Goal: Transaction & Acquisition: Purchase product/service

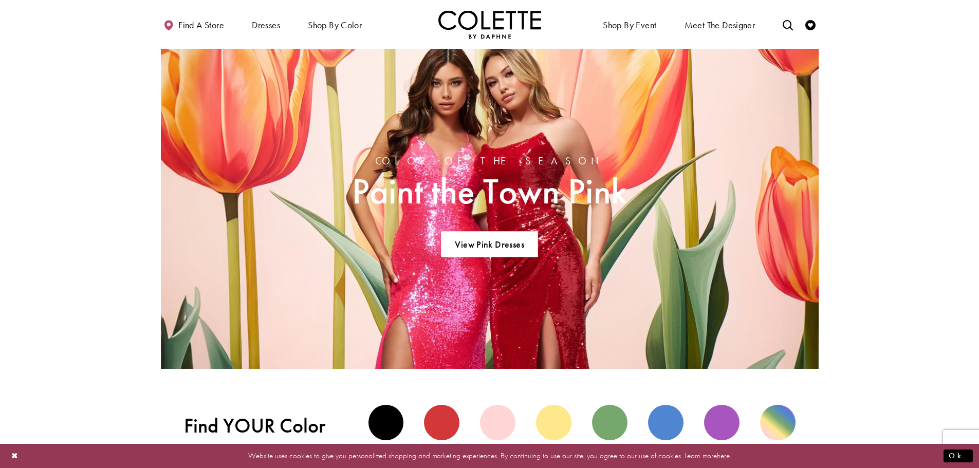
scroll to position [925, 0]
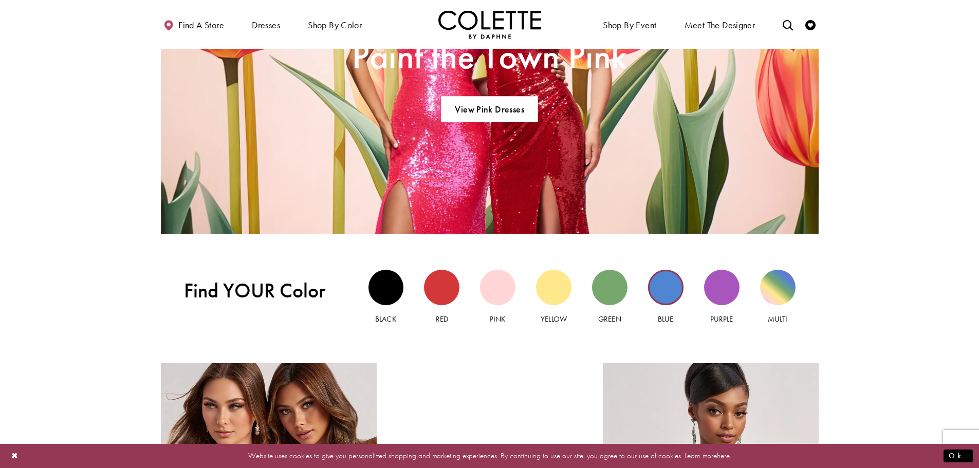
click at [674, 286] on div "Blue view" at bounding box center [665, 287] width 35 height 35
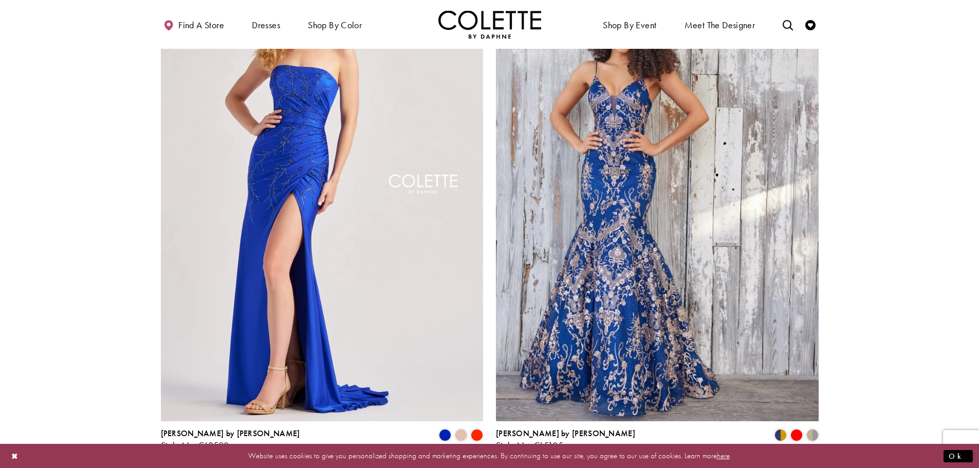
scroll to position [1850, 0]
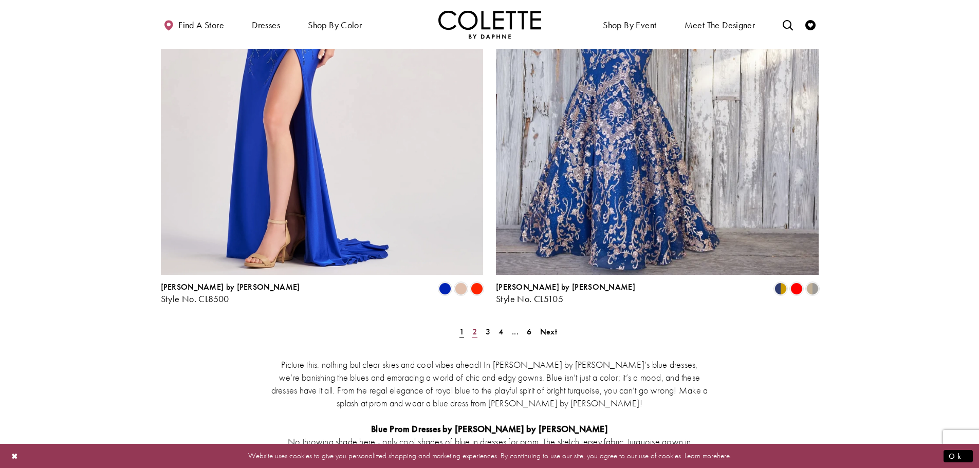
click at [475, 326] on span "2" at bounding box center [474, 331] width 5 height 11
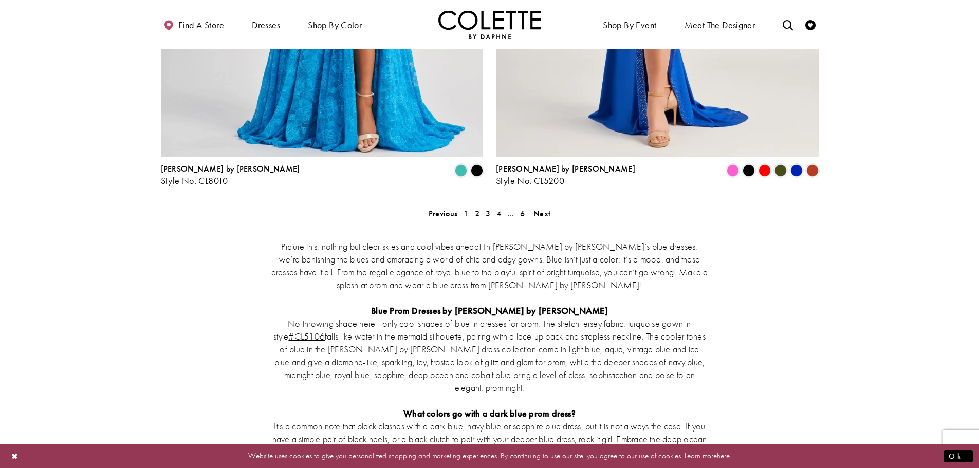
scroll to position [1855, 0]
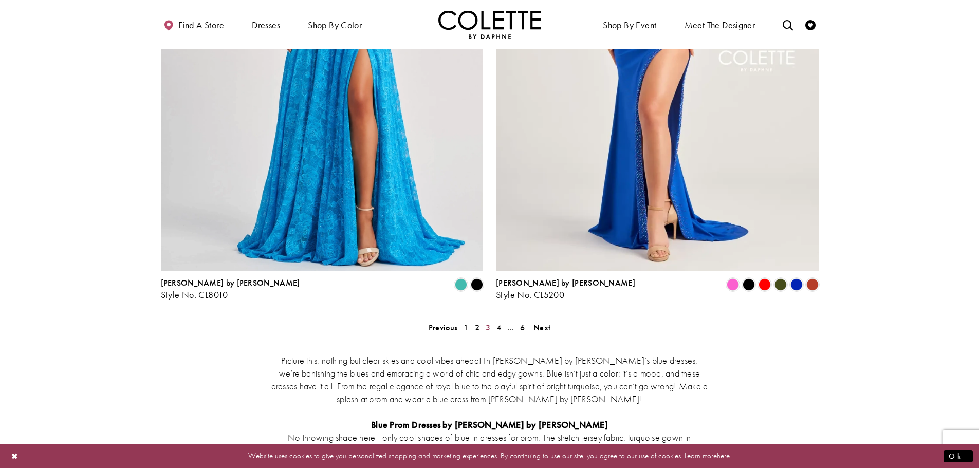
click at [489, 322] on span "3" at bounding box center [488, 327] width 5 height 11
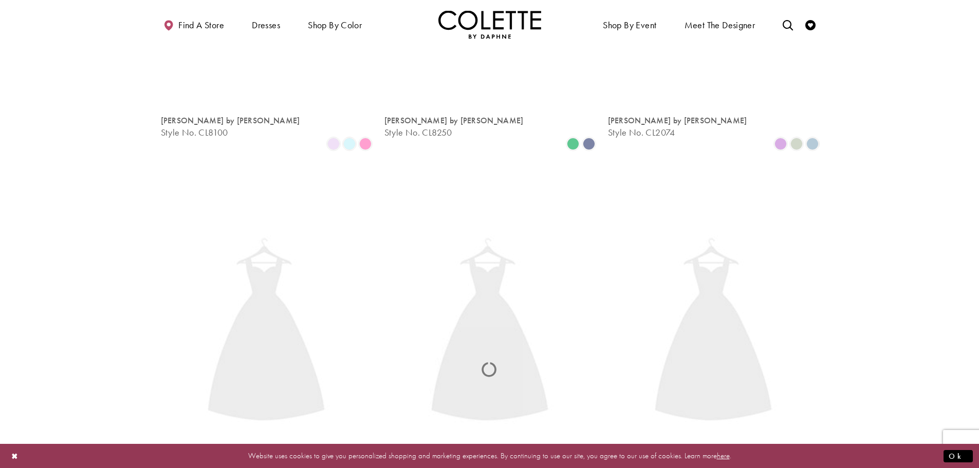
scroll to position [56, 0]
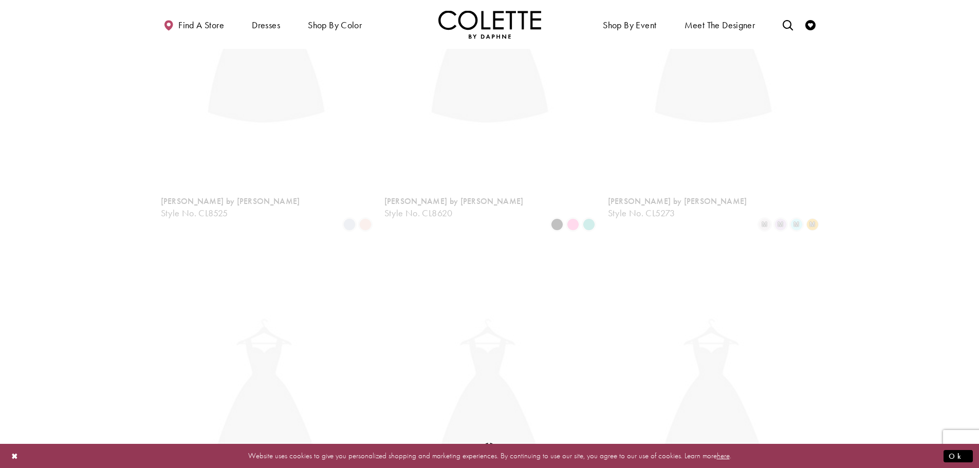
scroll to position [56, 0]
